Goal: Obtain resource: Download file/media

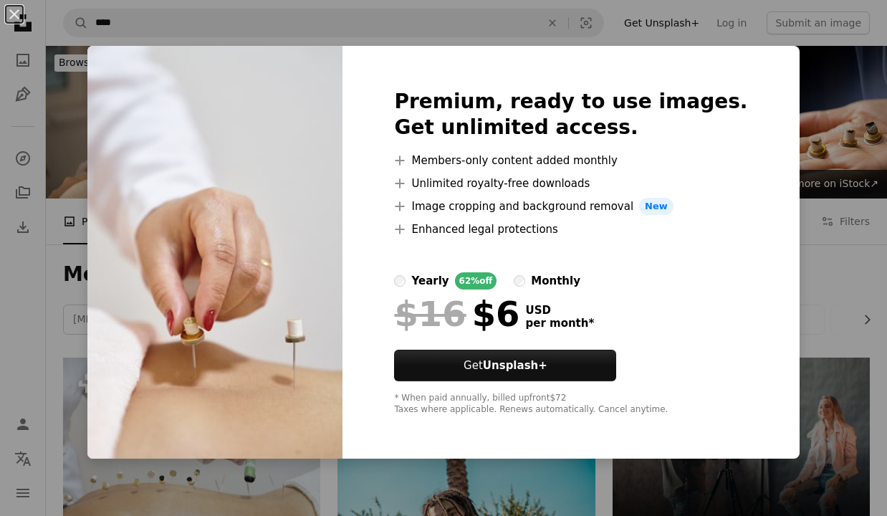
scroll to position [914, 0]
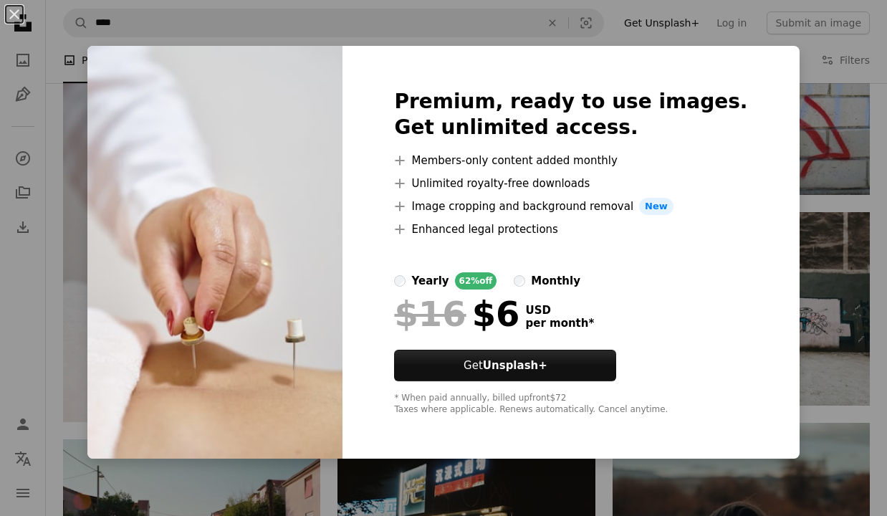
click at [635, 29] on div "An X shape Premium, ready to use images. Get unlimited access. A plus sign Memb…" at bounding box center [443, 258] width 887 height 516
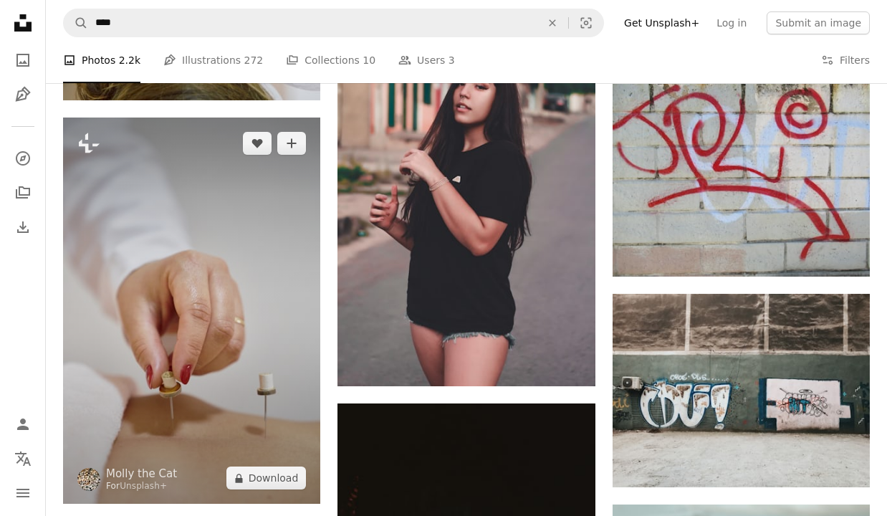
scroll to position [830, 0]
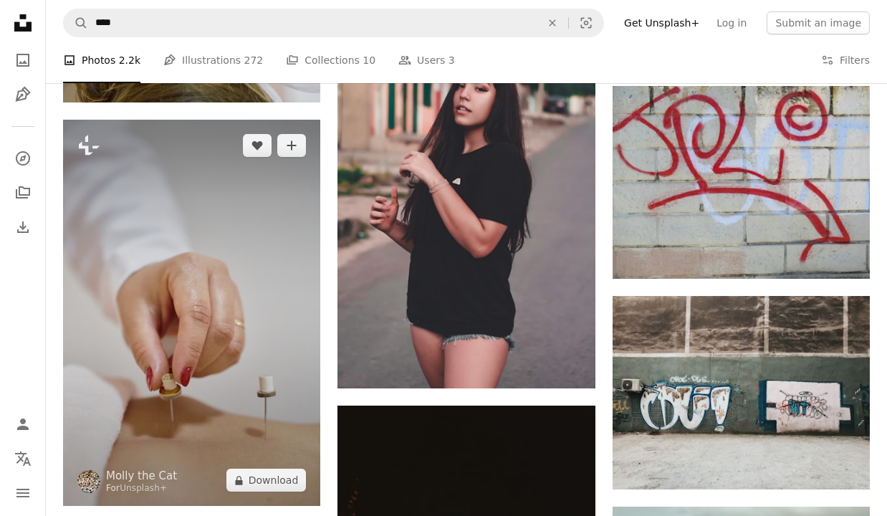
click at [217, 289] on img at bounding box center [191, 313] width 257 height 386
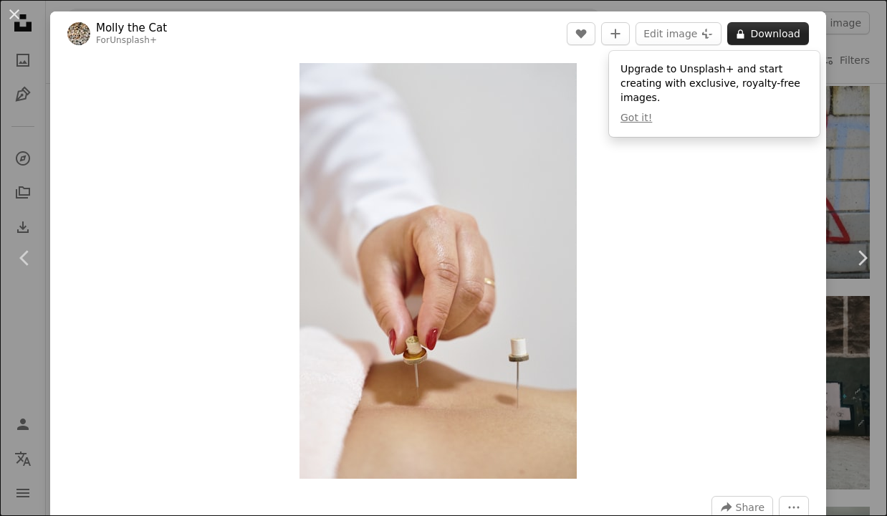
click at [781, 29] on button "A lock Download" at bounding box center [768, 33] width 82 height 23
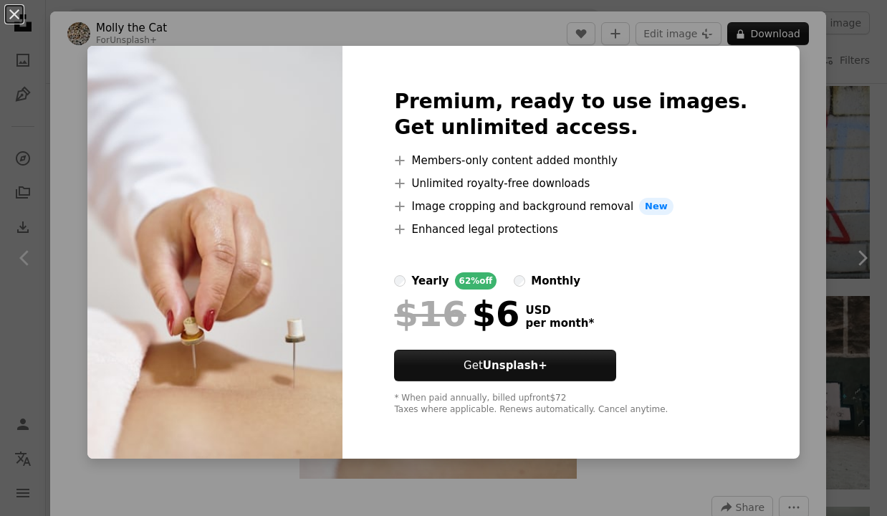
click at [789, 216] on div "An X shape Premium, ready to use images. Get unlimited access. A plus sign Memb…" at bounding box center [443, 258] width 887 height 516
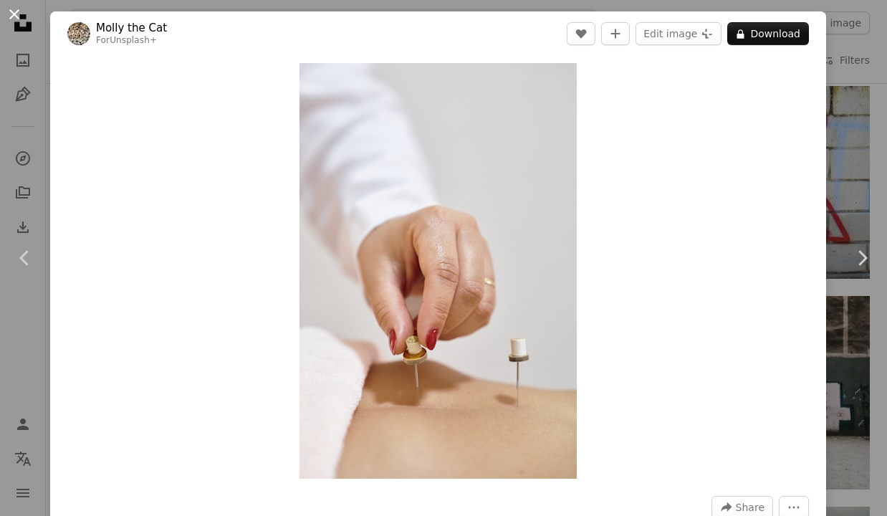
click at [11, 7] on button "An X shape" at bounding box center [14, 14] width 17 height 17
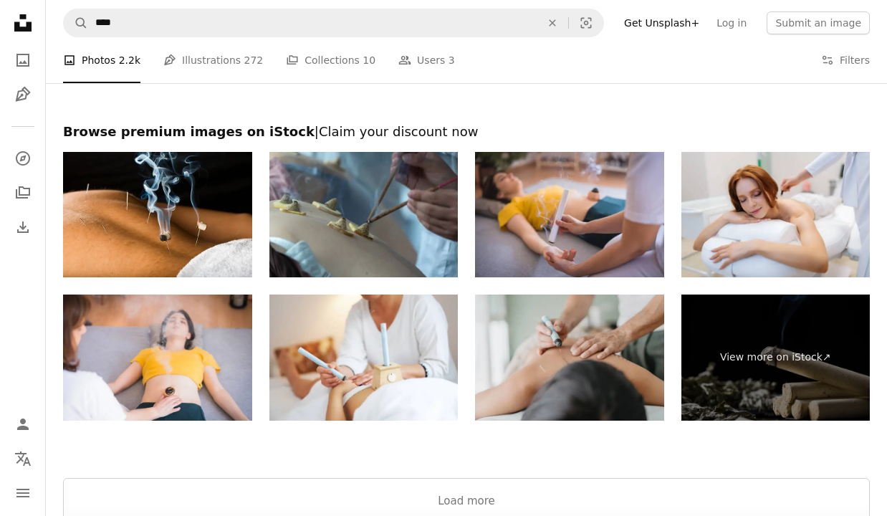
scroll to position [2735, 0]
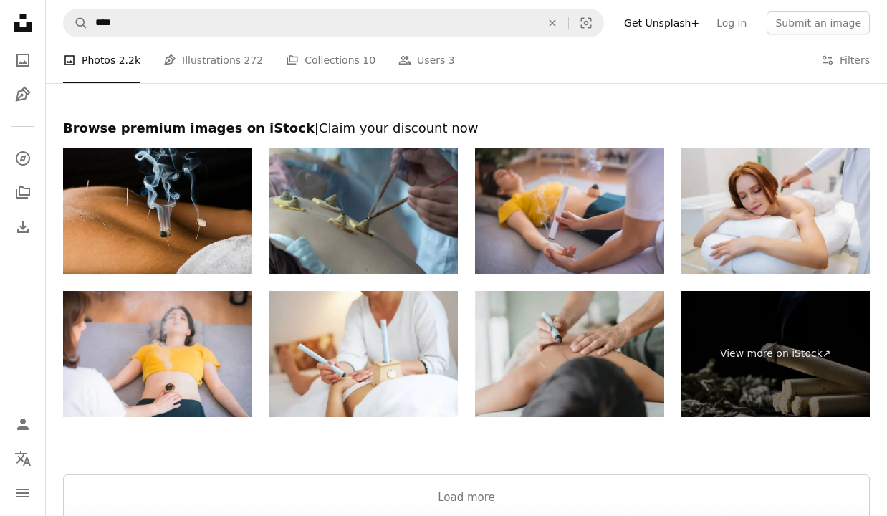
click at [171, 199] on img at bounding box center [157, 211] width 189 height 126
